Goal: Transaction & Acquisition: Obtain resource

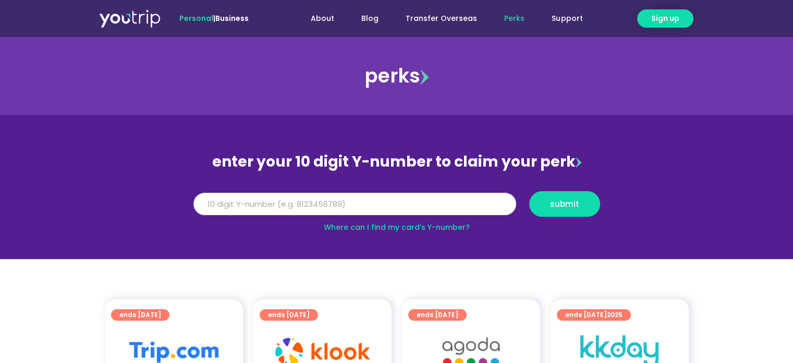
click at [334, 196] on input "Y Number" at bounding box center [355, 203] width 323 height 23
click at [309, 204] on input "Y Number" at bounding box center [355, 203] width 323 height 23
type input "8136351783"
click at [579, 209] on button "submit" at bounding box center [565, 204] width 71 height 26
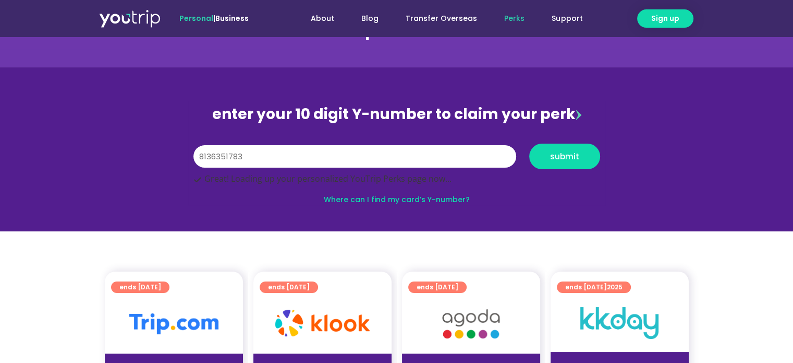
scroll to position [104, 0]
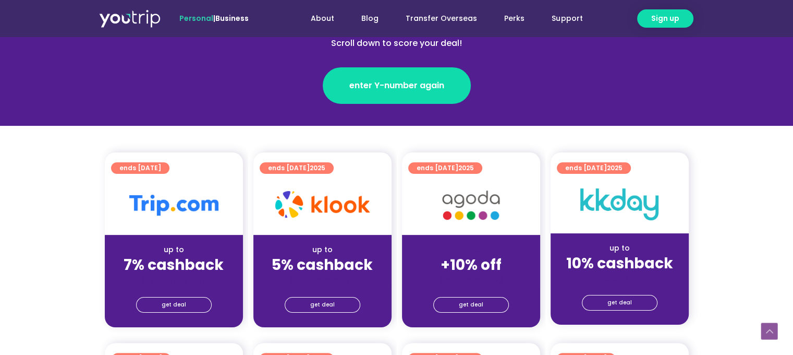
scroll to position [313, 0]
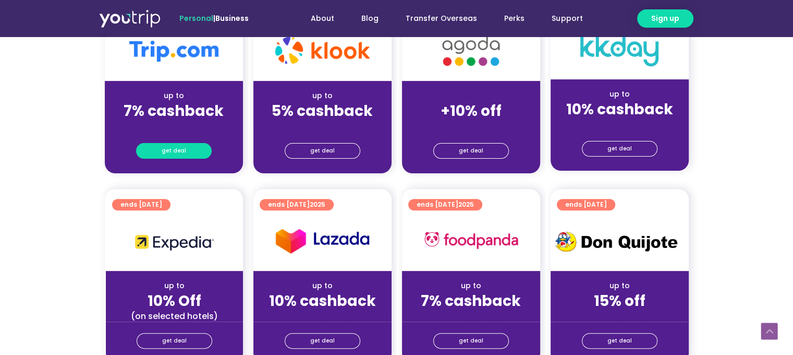
click at [179, 150] on span "get deal" at bounding box center [174, 150] width 25 height 15
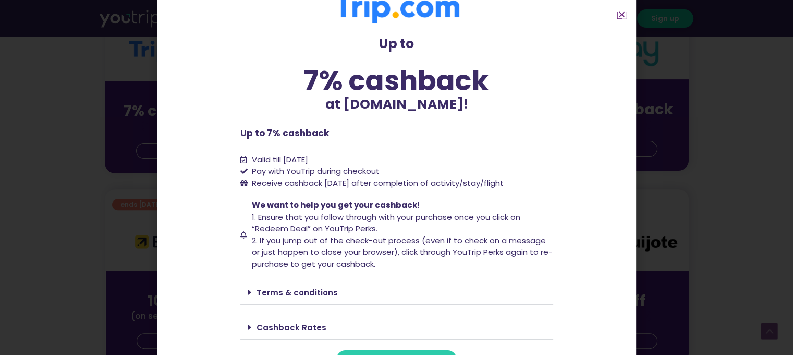
scroll to position [43, 0]
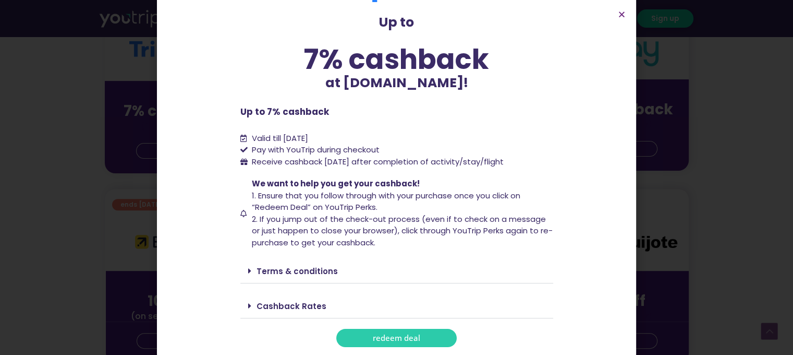
click at [395, 331] on link "redeem deal" at bounding box center [396, 338] width 121 height 18
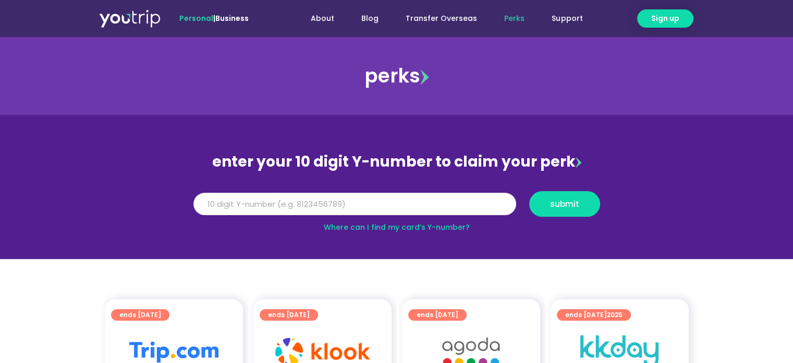
click at [248, 203] on input "Y Number" at bounding box center [355, 203] width 323 height 23
type input "8136351783"
click at [582, 200] on span "submit" at bounding box center [564, 204] width 53 height 8
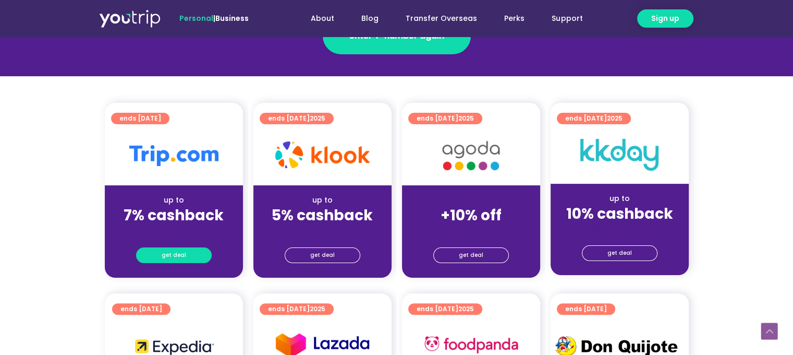
click at [162, 251] on link "get deal" at bounding box center [174, 255] width 76 height 16
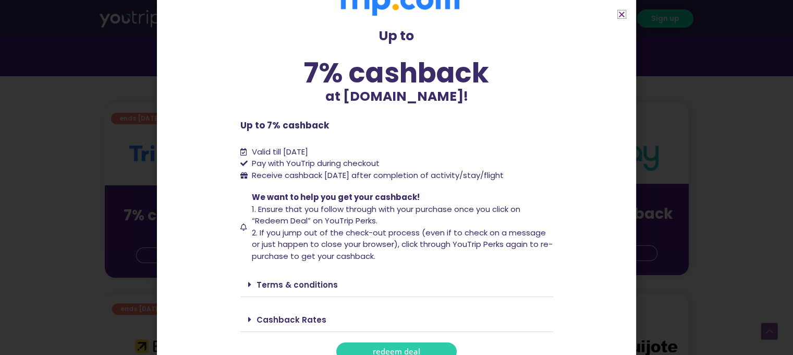
scroll to position [43, 0]
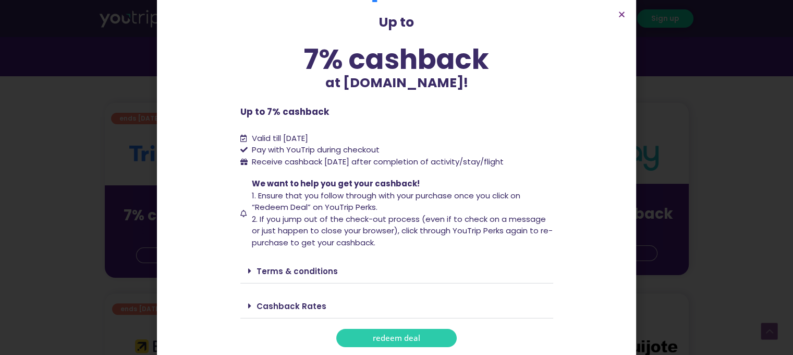
click at [406, 332] on link "redeem deal" at bounding box center [396, 338] width 121 height 18
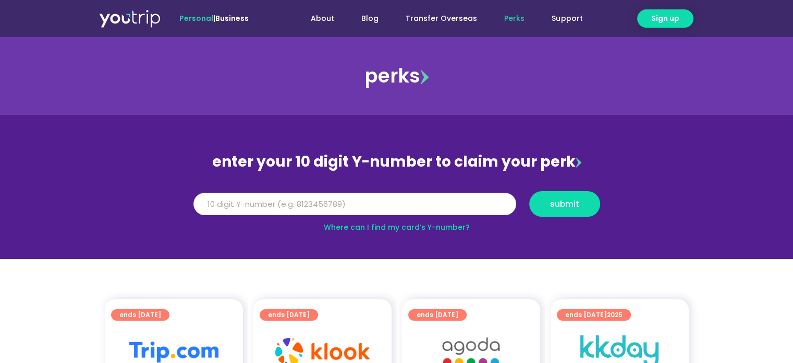
click at [234, 195] on input "Y Number" at bounding box center [355, 203] width 323 height 23
type input "8136351783"
click at [561, 203] on span "submit" at bounding box center [564, 204] width 29 height 8
